Goal: Communication & Community: Answer question/provide support

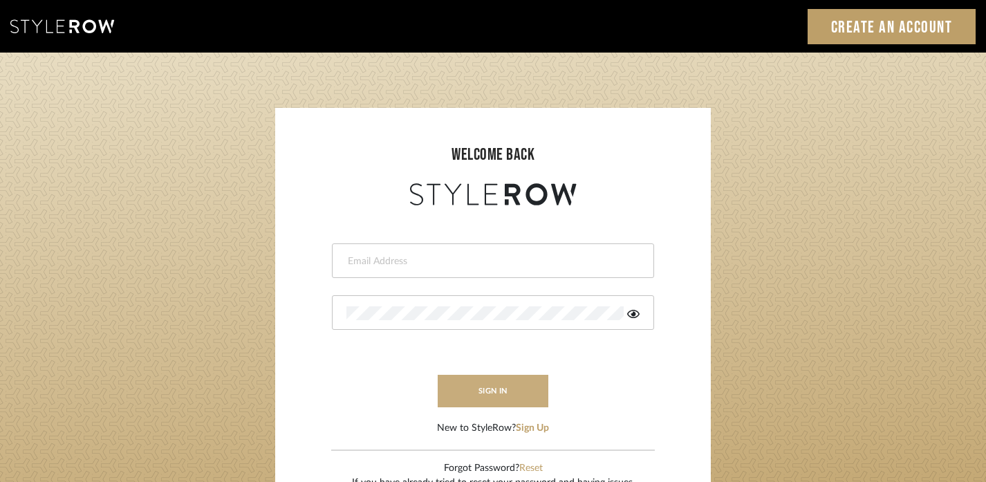
type input "[PERSON_NAME][EMAIL_ADDRESS][DOMAIN_NAME]"
click at [502, 400] on button "sign in" at bounding box center [493, 391] width 111 height 32
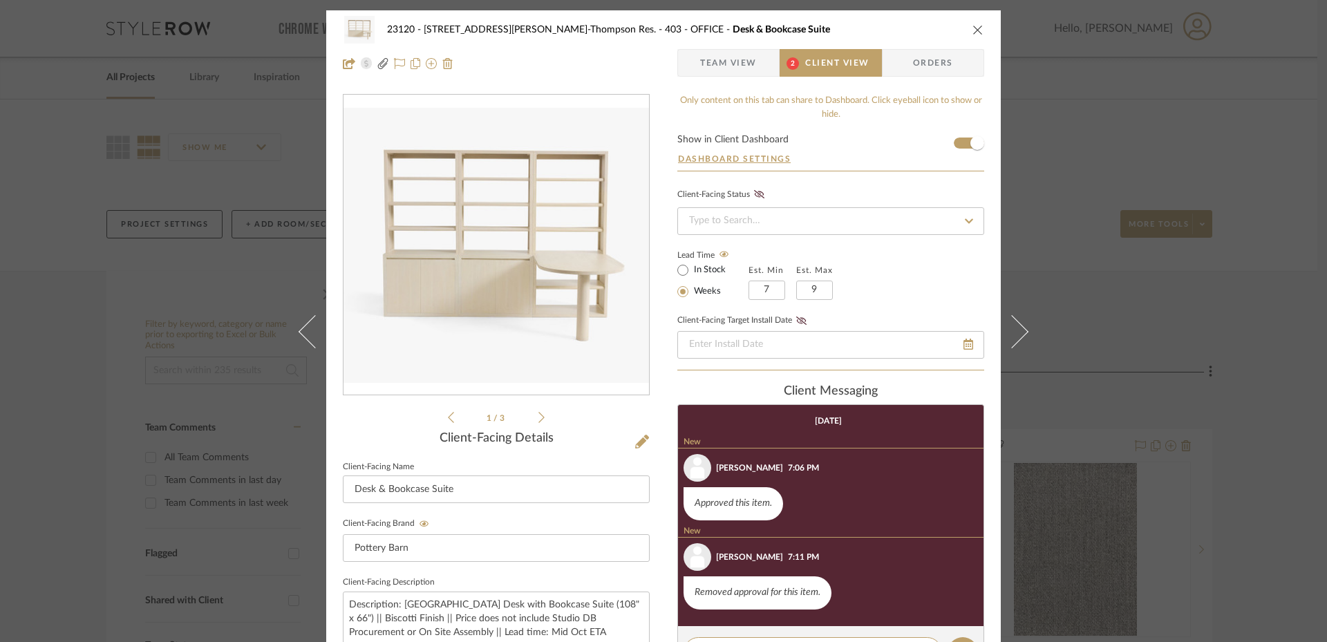
click at [666, 387] on div "23120 - 239 Dean St, Unwin-Thompson Res. 403 - OFFICE Desk & Bookcase Suite Tea…" at bounding box center [663, 585] width 675 height 1151
click at [722, 57] on span "Team View" at bounding box center [728, 63] width 57 height 28
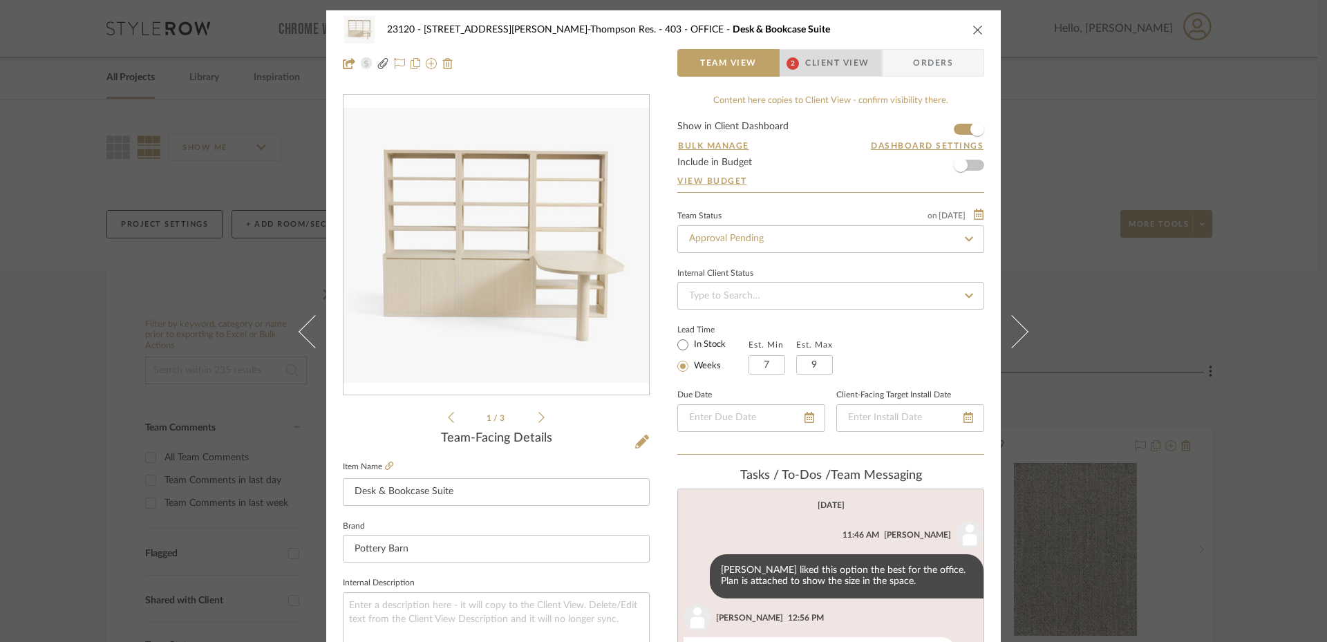
click at [819, 62] on span "Client View" at bounding box center [837, 63] width 64 height 28
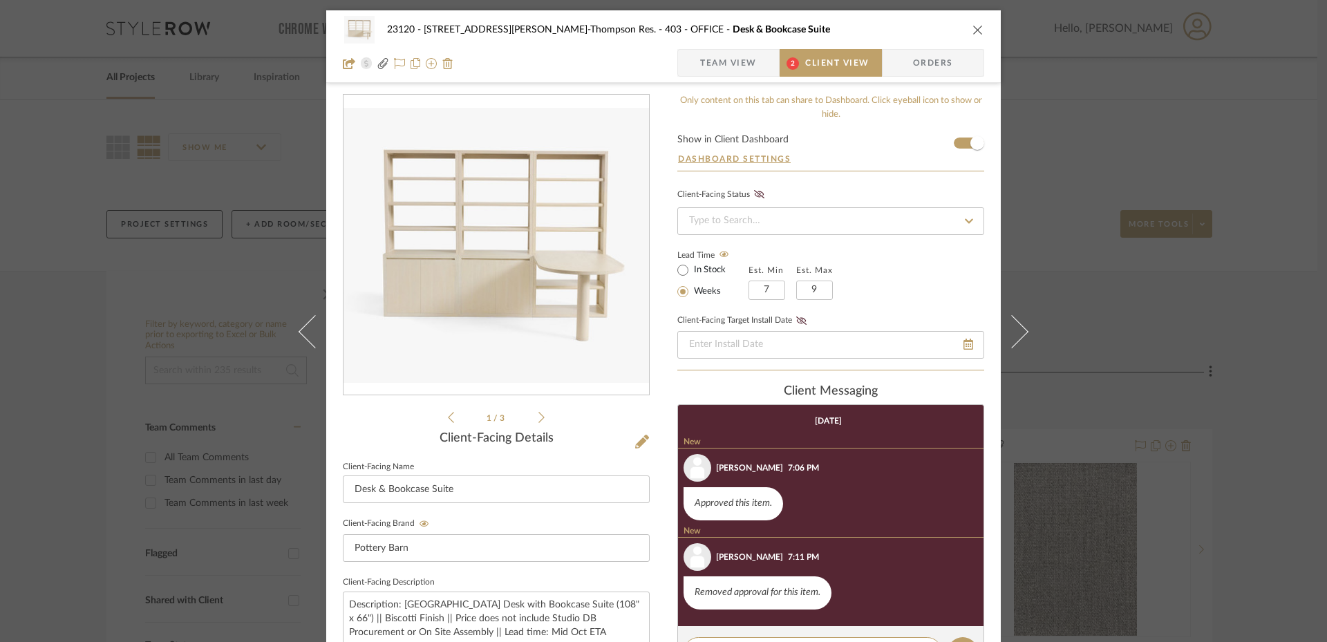
scroll to position [15, 0]
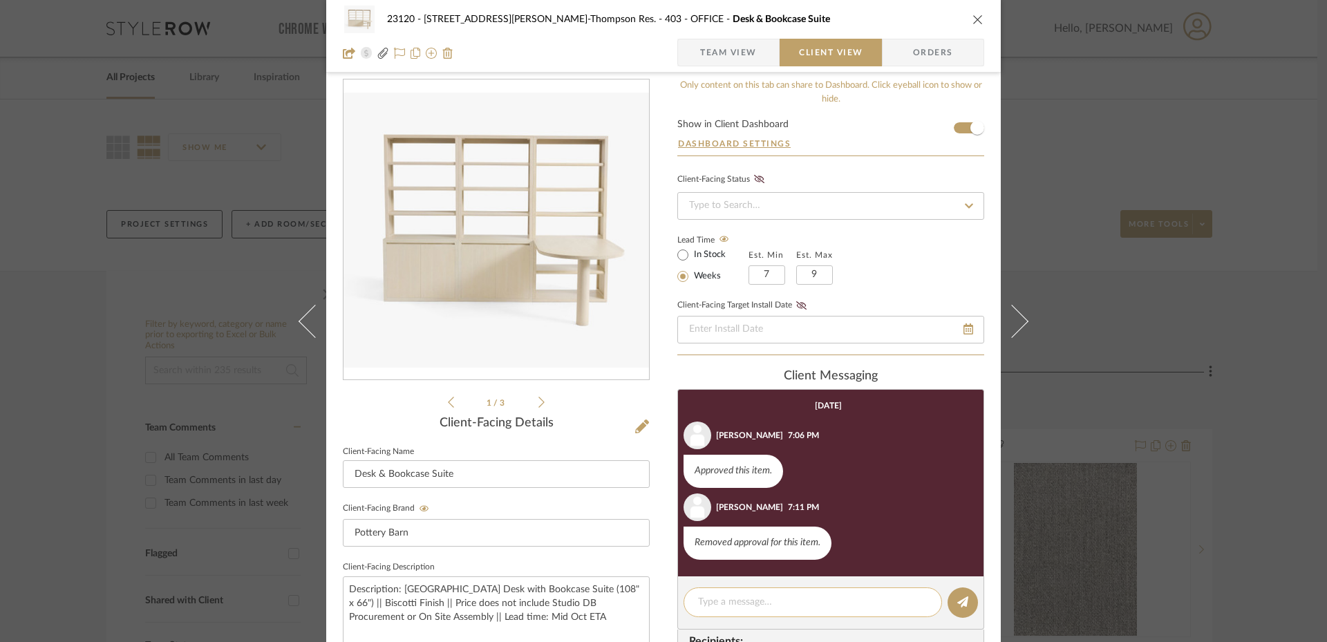
click at [807, 603] on textarea at bounding box center [812, 602] width 229 height 15
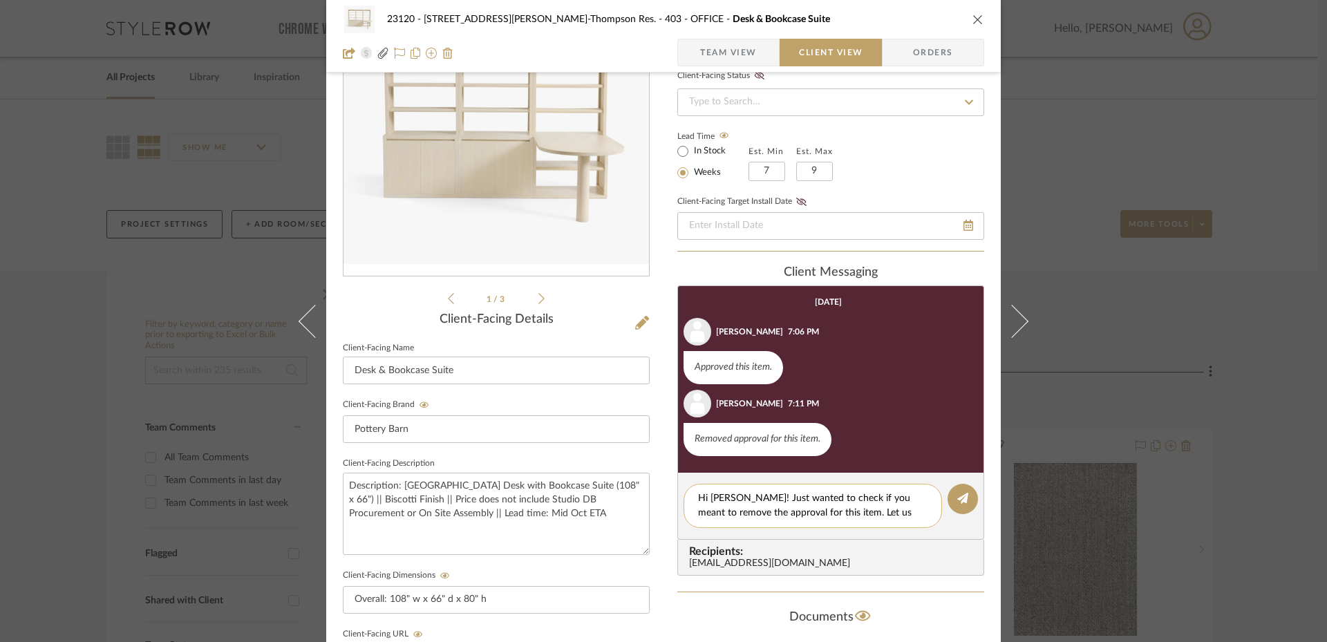
scroll to position [0, 0]
type textarea "Hi Stephanie! Just wanted to check if you meant to remove the approval for this…"
click at [962, 496] on icon at bounding box center [962, 498] width 11 height 11
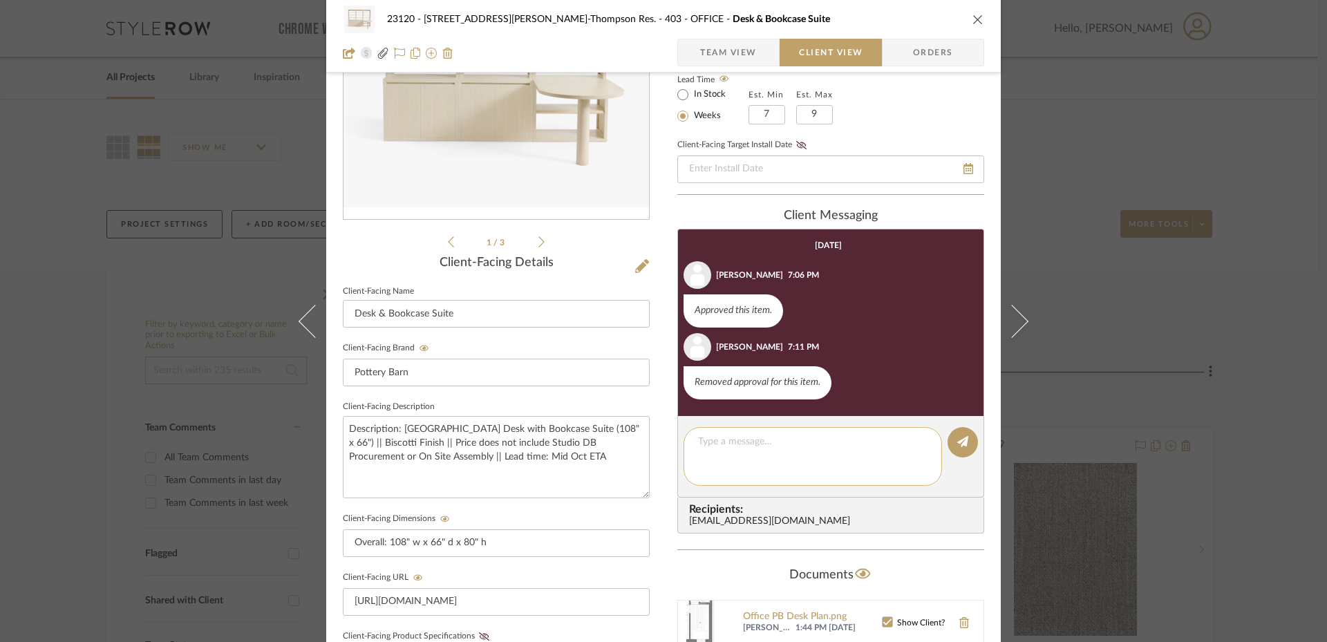
scroll to position [174, 0]
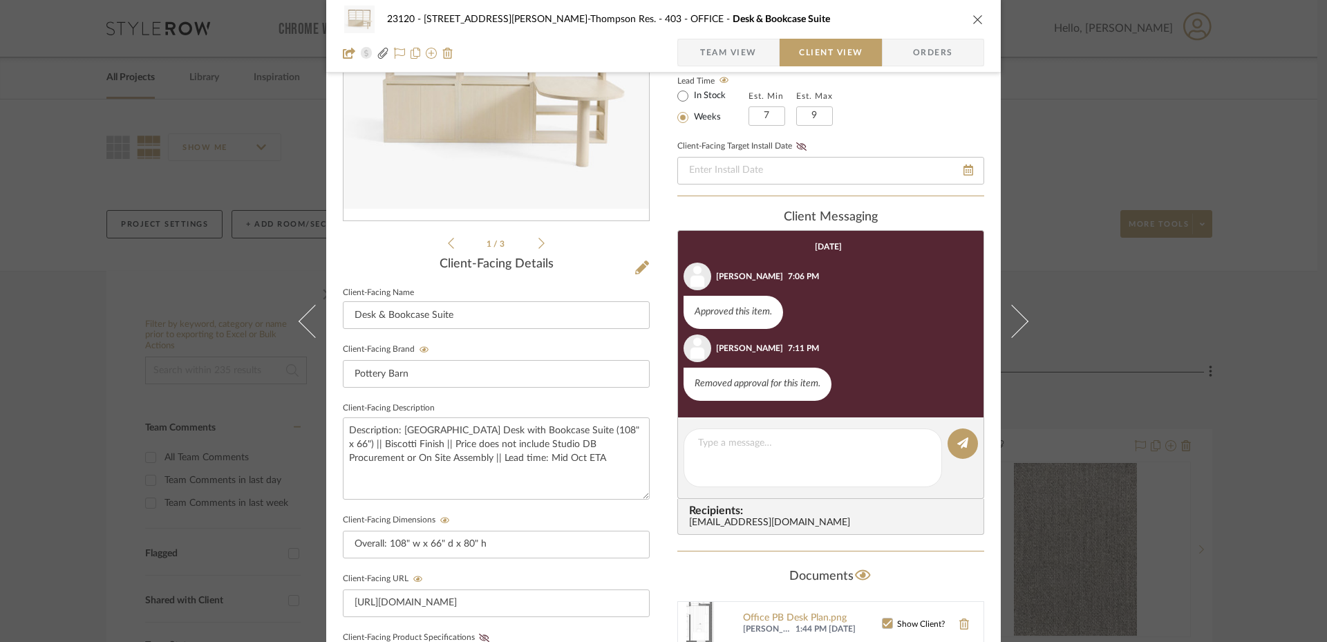
click at [728, 52] on span "Team View" at bounding box center [728, 53] width 57 height 28
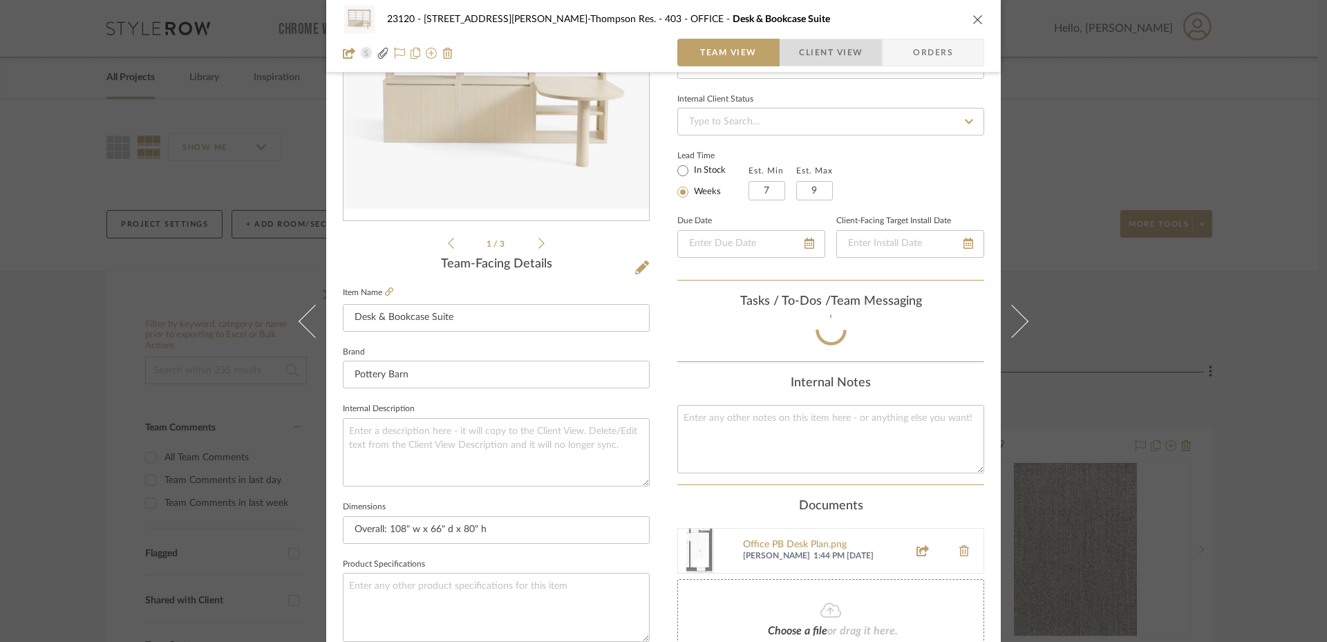
click at [824, 49] on span "Client View" at bounding box center [831, 53] width 64 height 28
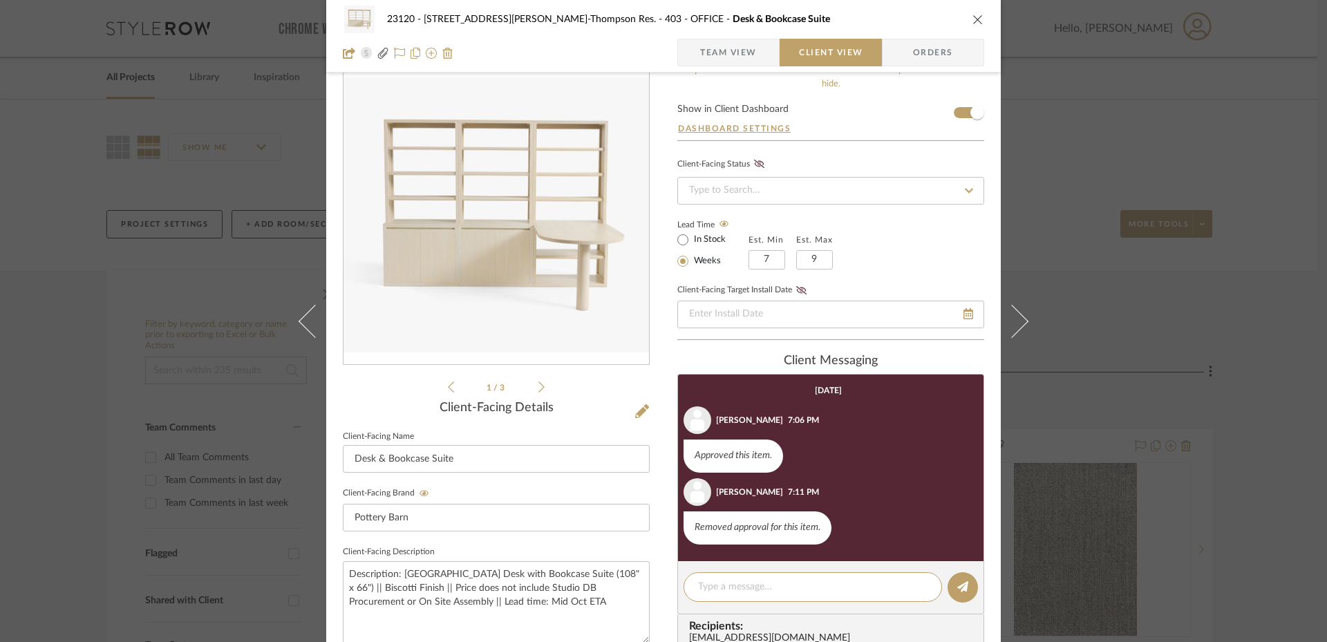
scroll to position [0, 0]
